Goal: Information Seeking & Learning: Learn about a topic

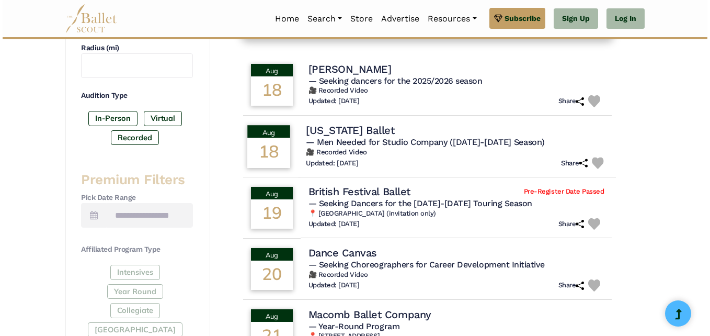
scroll to position [297, 0]
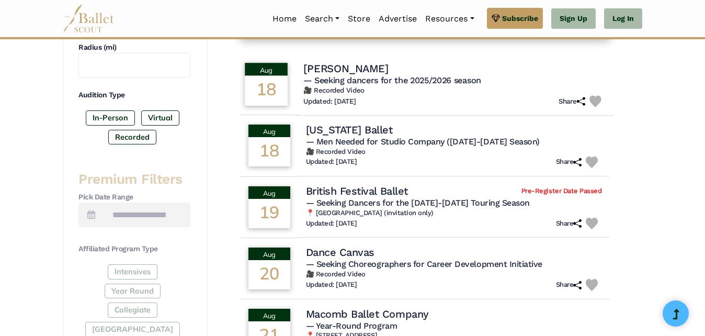
click at [269, 80] on div "18" at bounding box center [266, 91] width 43 height 30
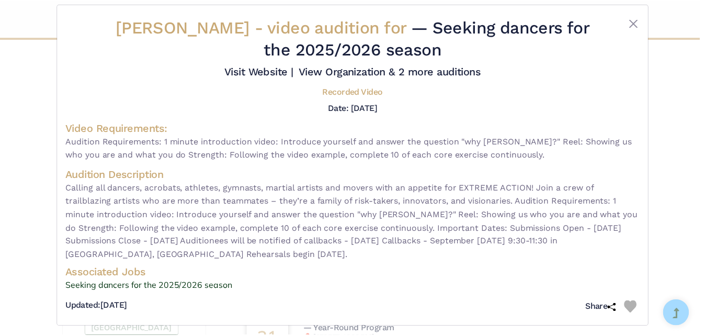
scroll to position [17, 0]
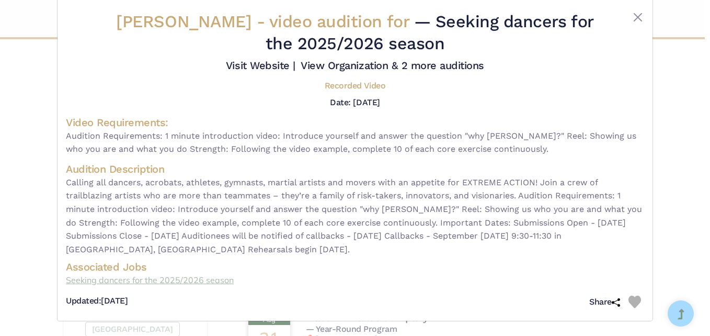
click at [196, 282] on link "Seeking dancers for the 2025/2026 season" at bounding box center [355, 281] width 578 height 14
click at [635, 19] on button "Close" at bounding box center [638, 17] width 13 height 13
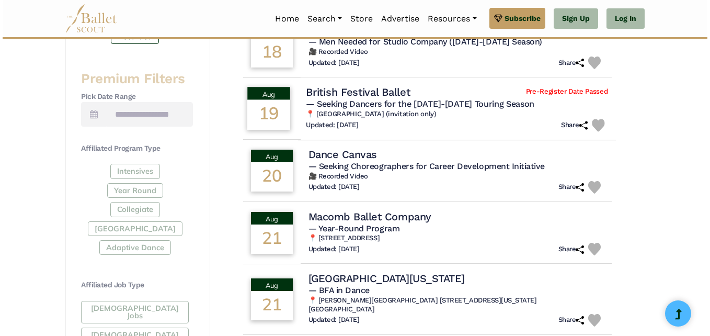
scroll to position [397, 0]
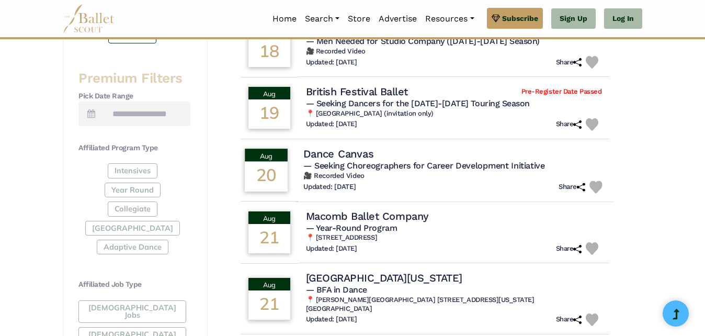
click at [363, 156] on h4 "Dance Canvas" at bounding box center [338, 153] width 70 height 14
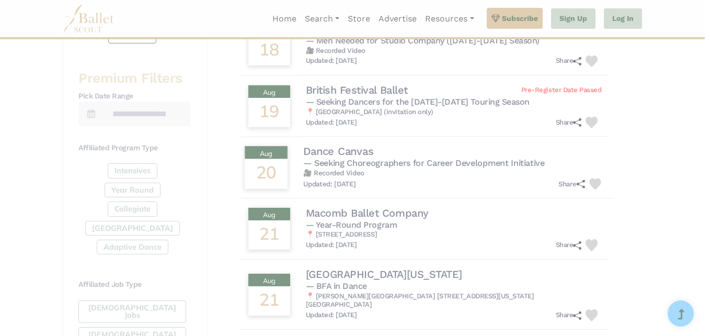
scroll to position [0, 0]
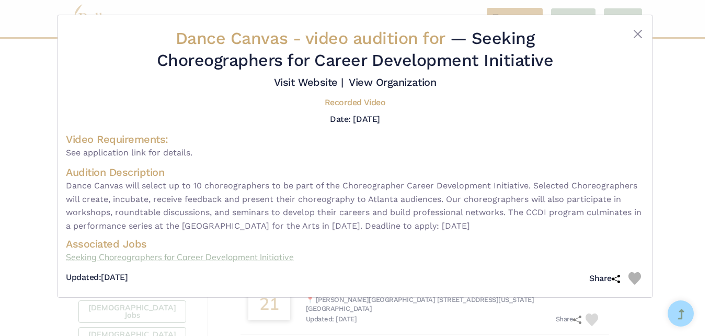
click at [257, 256] on link "Seeking Choreographers for Career Development Initiative" at bounding box center [355, 258] width 578 height 14
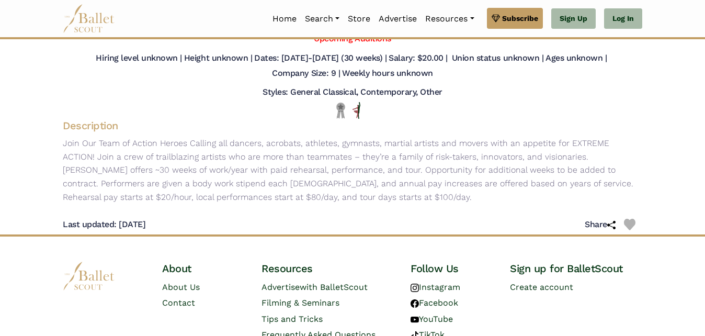
scroll to position [144, 0]
